Goal: Information Seeking & Learning: Learn about a topic

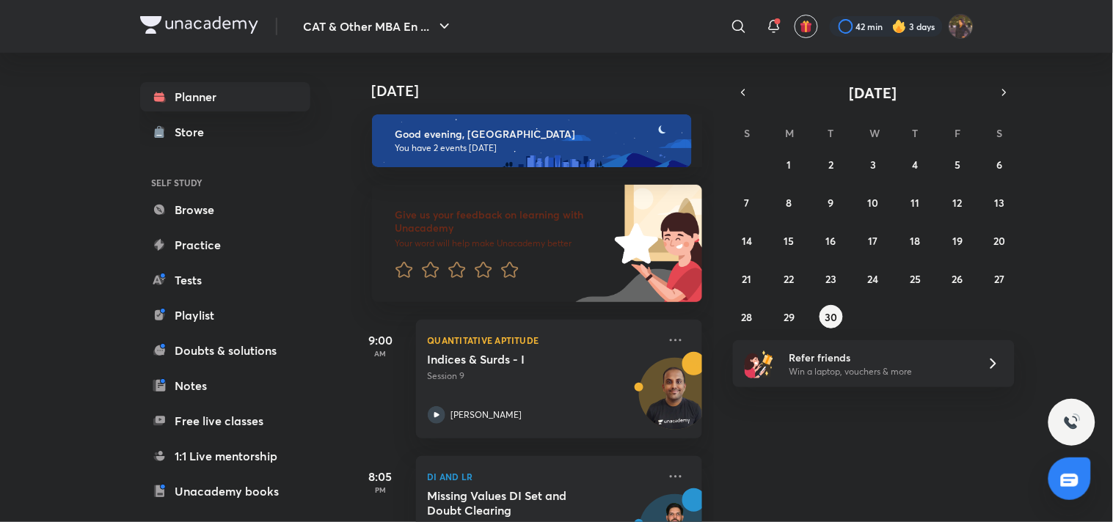
click at [746, 447] on div "[DATE] Good evening, [PERSON_NAME] You have 2 events [DATE] Give us your feedba…" at bounding box center [730, 287] width 759 height 469
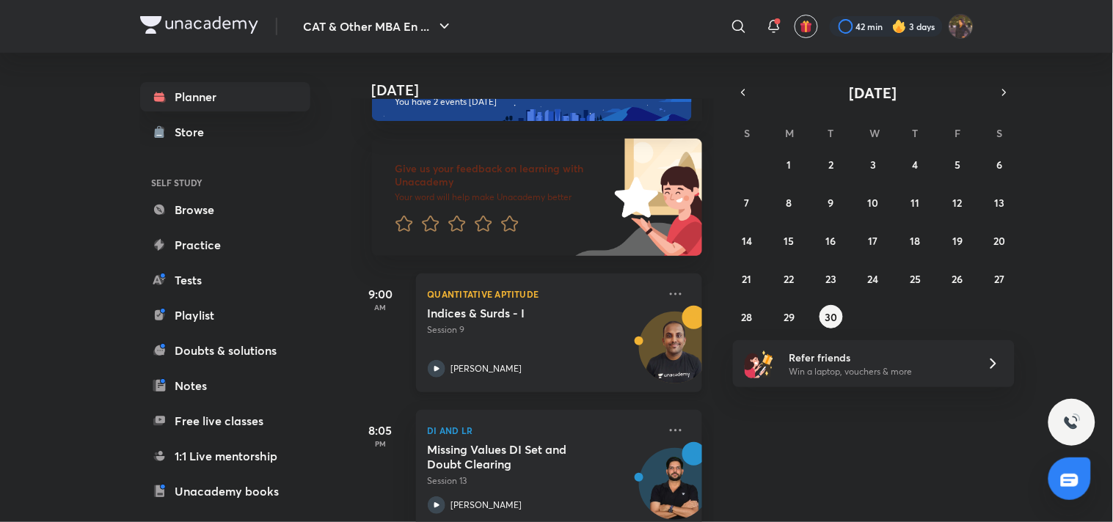
scroll to position [76, 0]
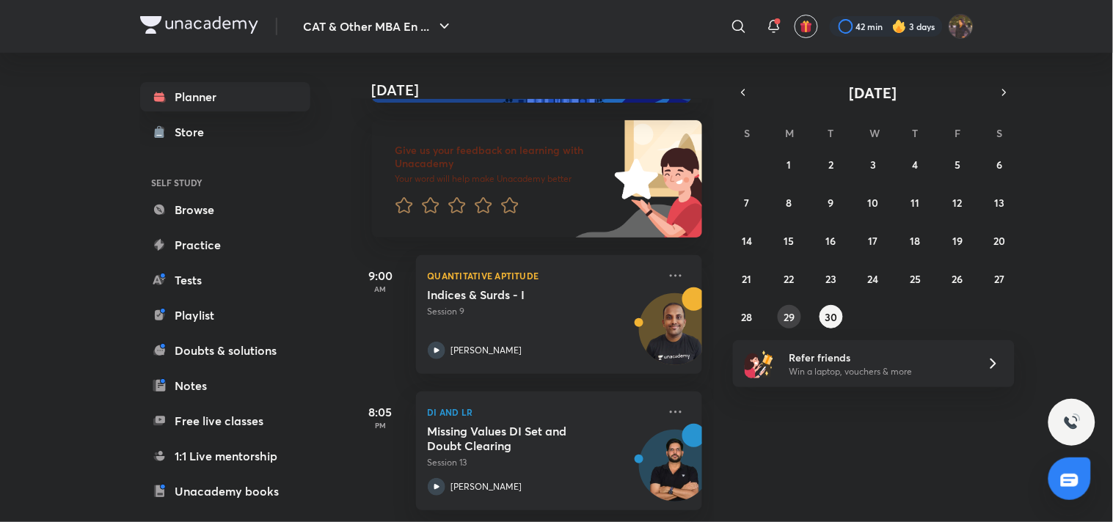
click at [792, 314] on abbr "29" at bounding box center [788, 317] width 11 height 14
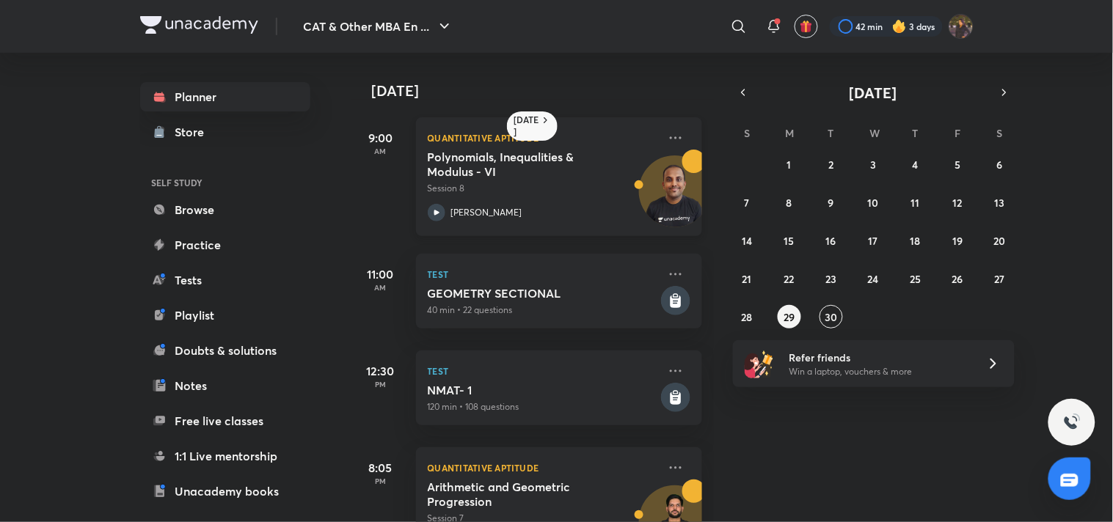
click at [778, 305] on button "29" at bounding box center [789, 316] width 23 height 23
click at [536, 178] on h5 "Polynomials, Inequalities & Modulus - VI" at bounding box center [519, 164] width 183 height 29
